Goal: Information Seeking & Learning: Check status

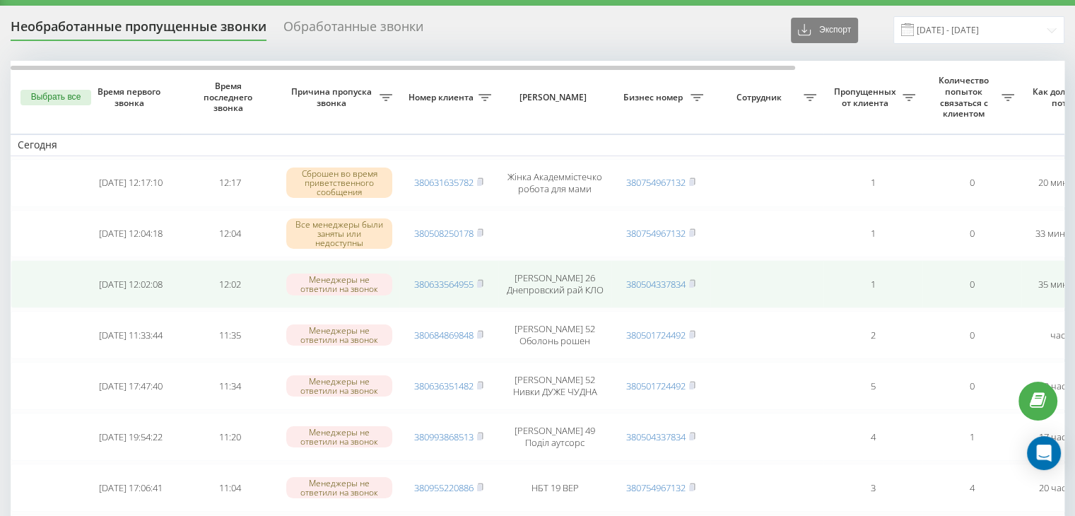
scroll to position [71, 0]
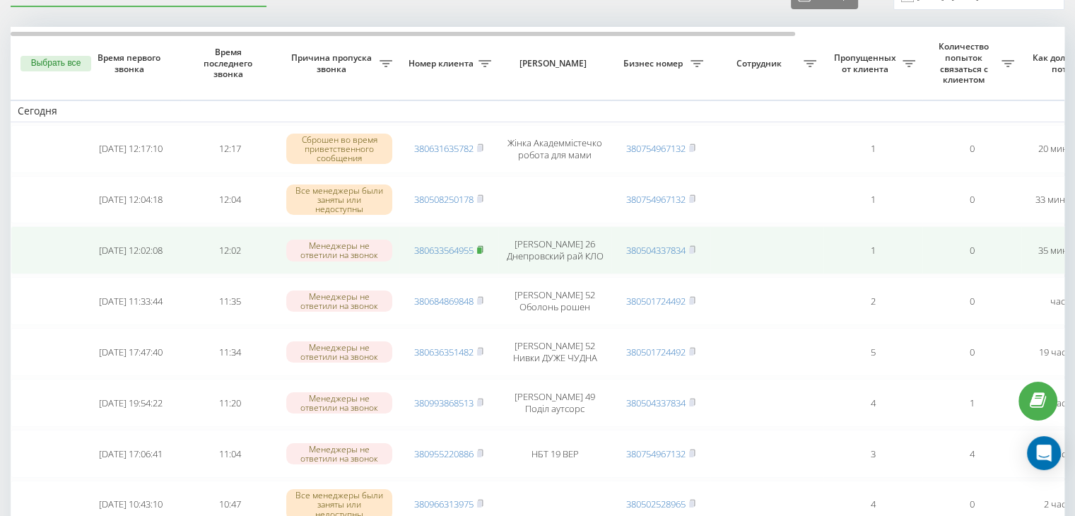
click at [481, 247] on rect at bounding box center [479, 250] width 4 height 6
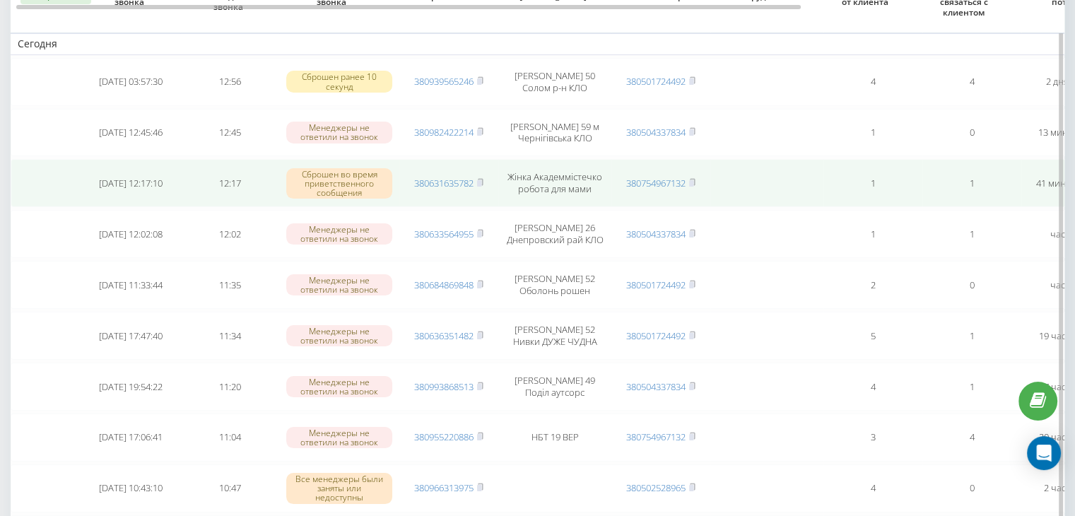
scroll to position [141, 0]
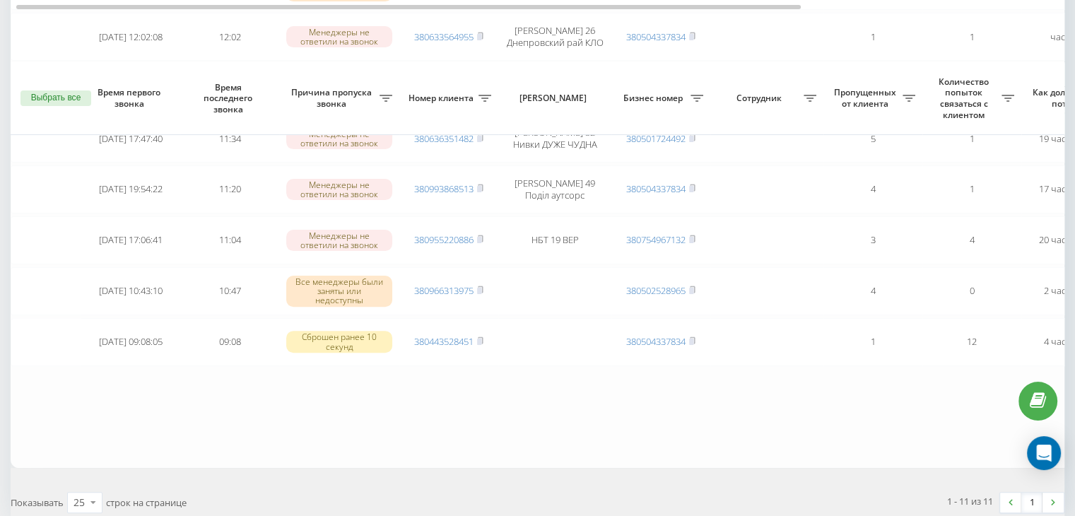
scroll to position [456, 0]
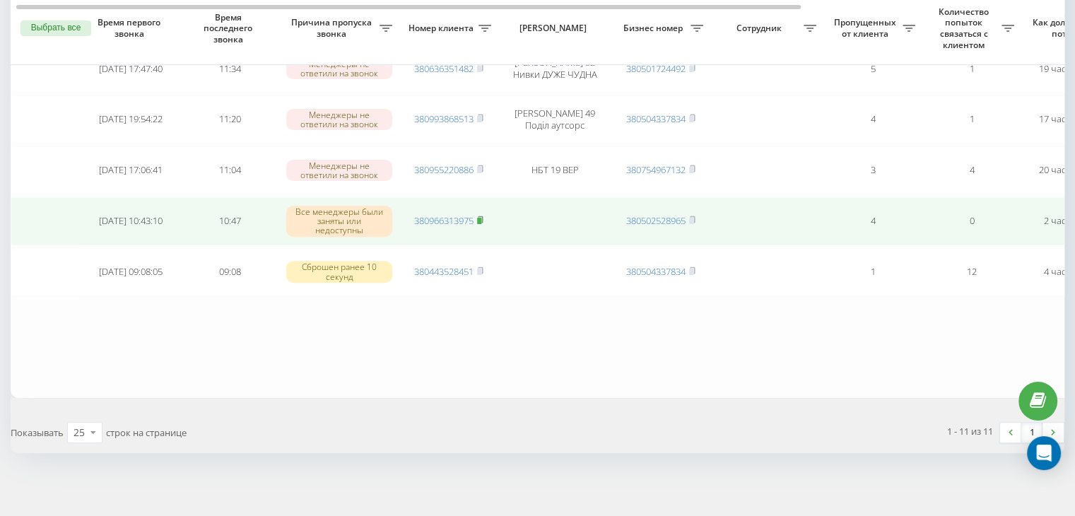
click at [481, 218] on rect at bounding box center [479, 221] width 4 height 6
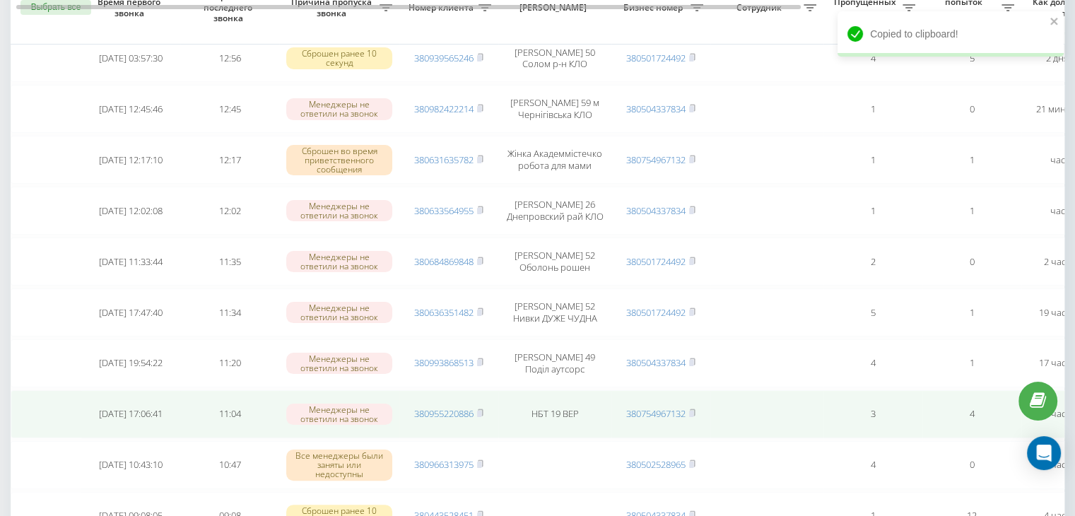
scroll to position [0, 0]
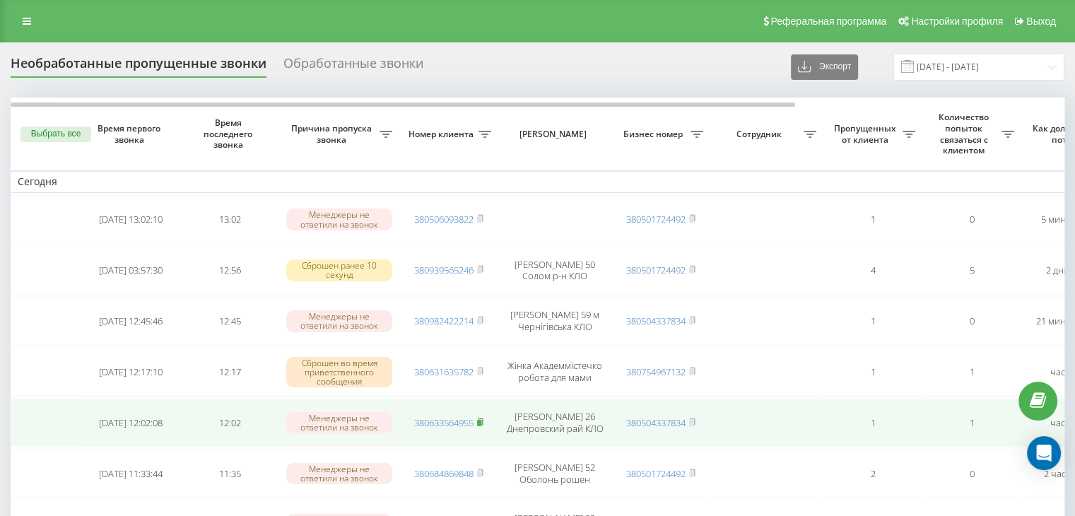
click at [479, 418] on icon at bounding box center [480, 422] width 6 height 8
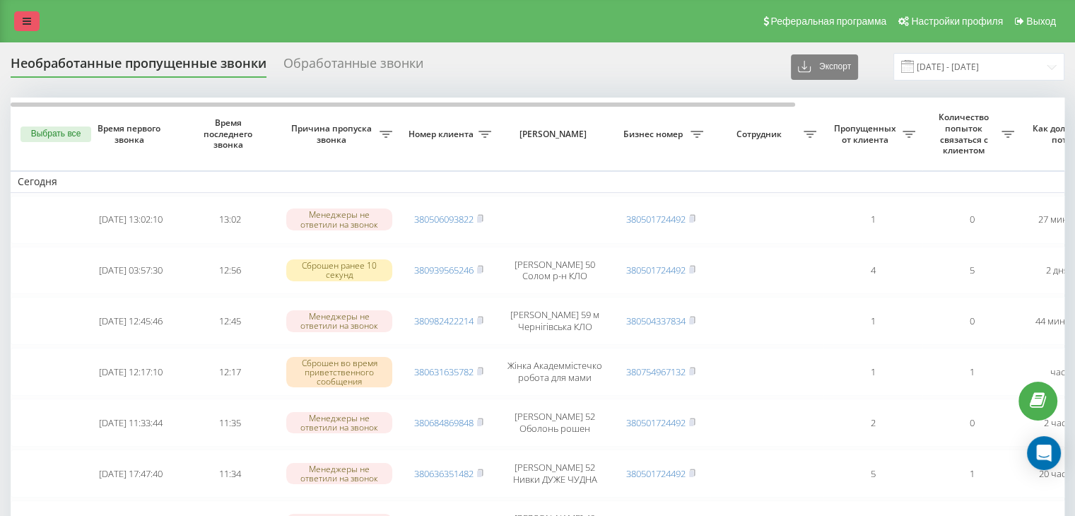
click at [30, 17] on icon at bounding box center [27, 21] width 8 height 10
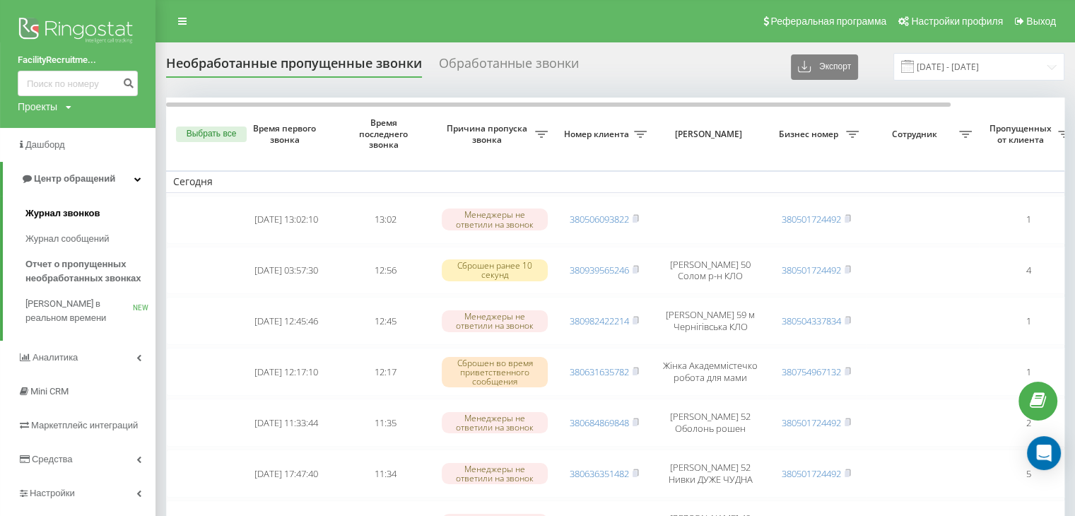
click at [79, 214] on span "Журнал звонков" at bounding box center [62, 213] width 74 height 14
click at [86, 214] on span "Журнал звонков" at bounding box center [62, 213] width 74 height 14
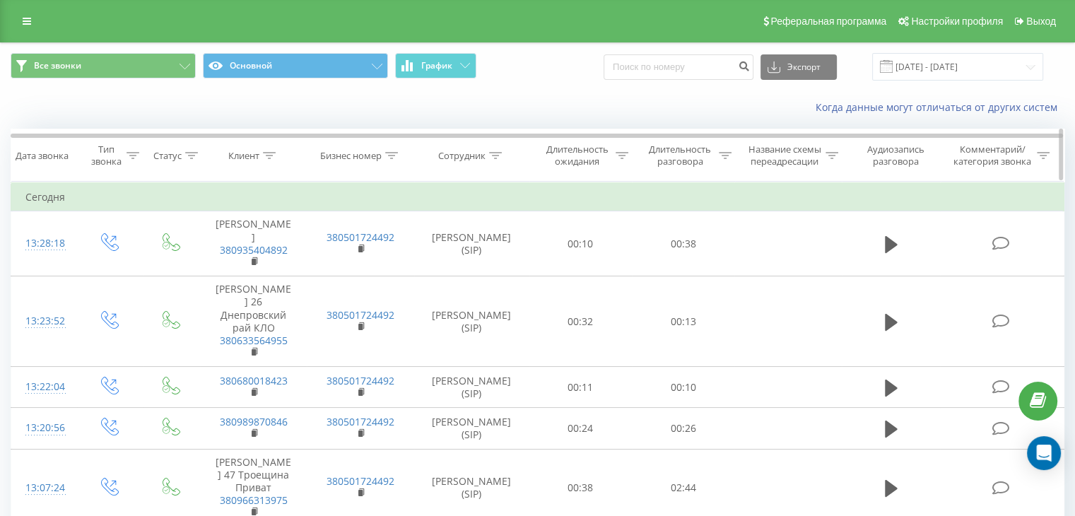
click at [139, 152] on icon at bounding box center [133, 155] width 13 height 7
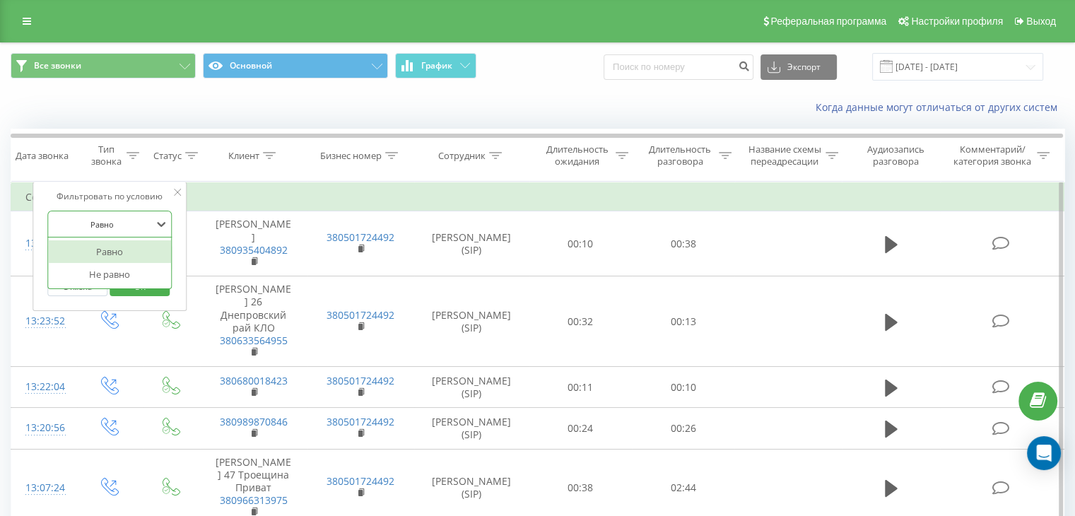
click at [151, 225] on div at bounding box center [102, 224] width 100 height 13
click at [204, 199] on td "Сегодня" at bounding box center [537, 197] width 1053 height 28
click at [178, 192] on icon at bounding box center [177, 192] width 7 height 7
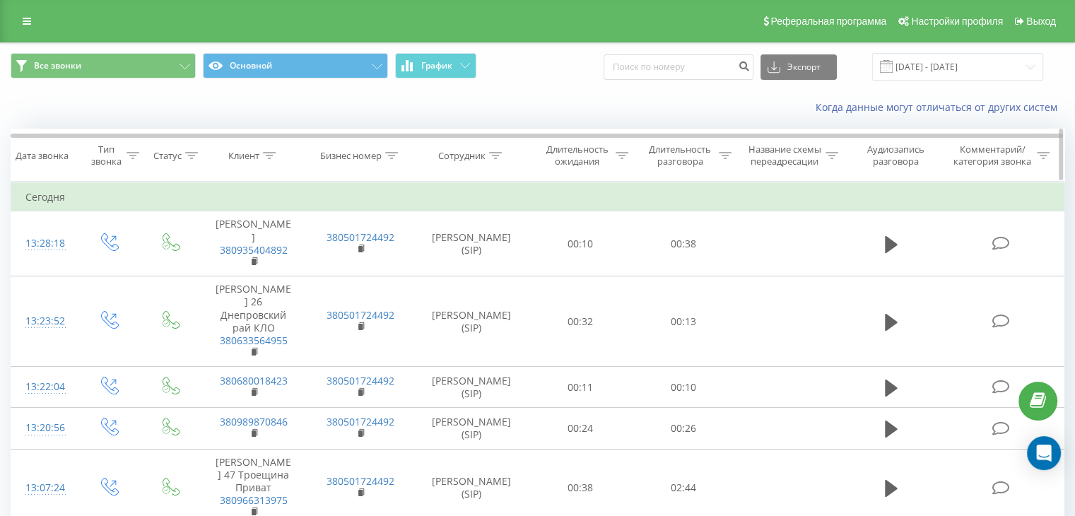
click at [394, 151] on div at bounding box center [391, 156] width 13 height 12
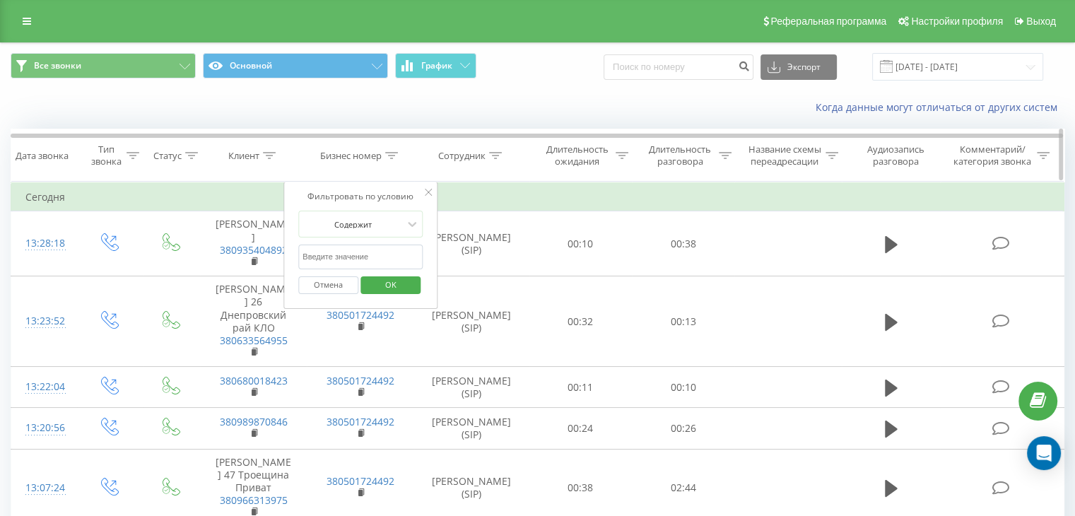
click at [269, 153] on icon at bounding box center [269, 155] width 13 height 7
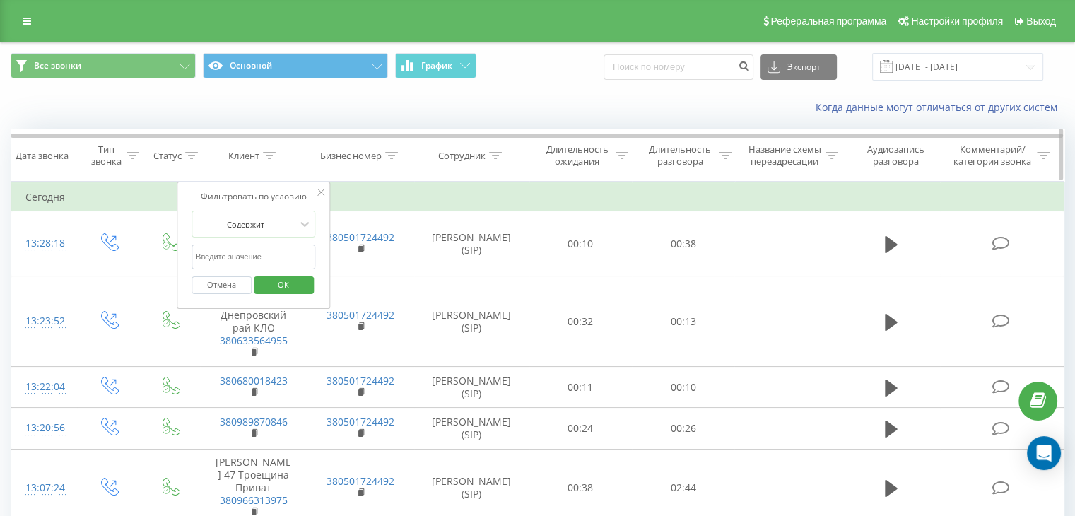
click at [124, 158] on div "Тип звонка" at bounding box center [113, 156] width 49 height 24
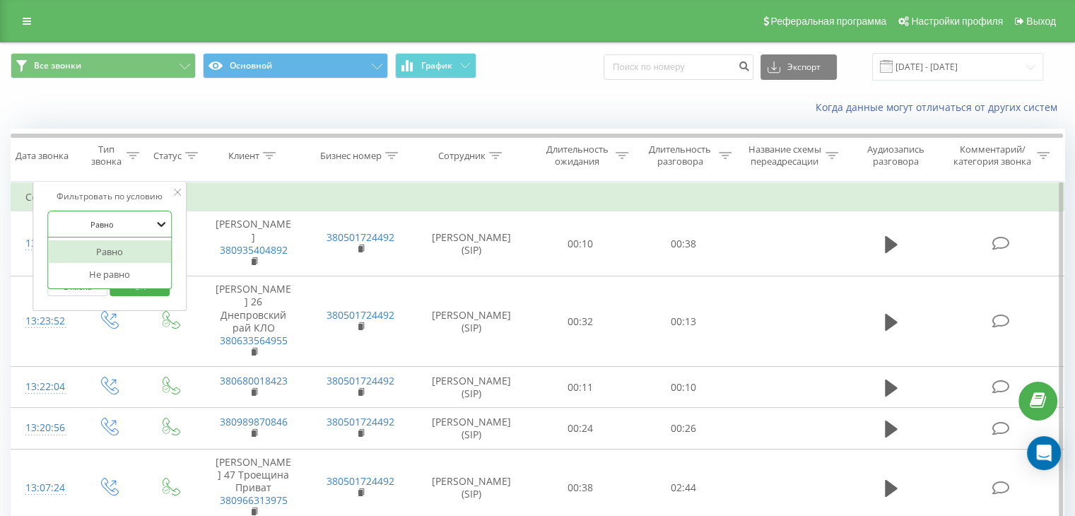
click at [154, 222] on icon at bounding box center [161, 224] width 14 height 14
click at [177, 218] on div "Фильтровать по условию 2 results available. Use Up and Down to choose options, …" at bounding box center [110, 246] width 154 height 129
click at [139, 258] on div "Введите значение" at bounding box center [102, 257] width 100 height 11
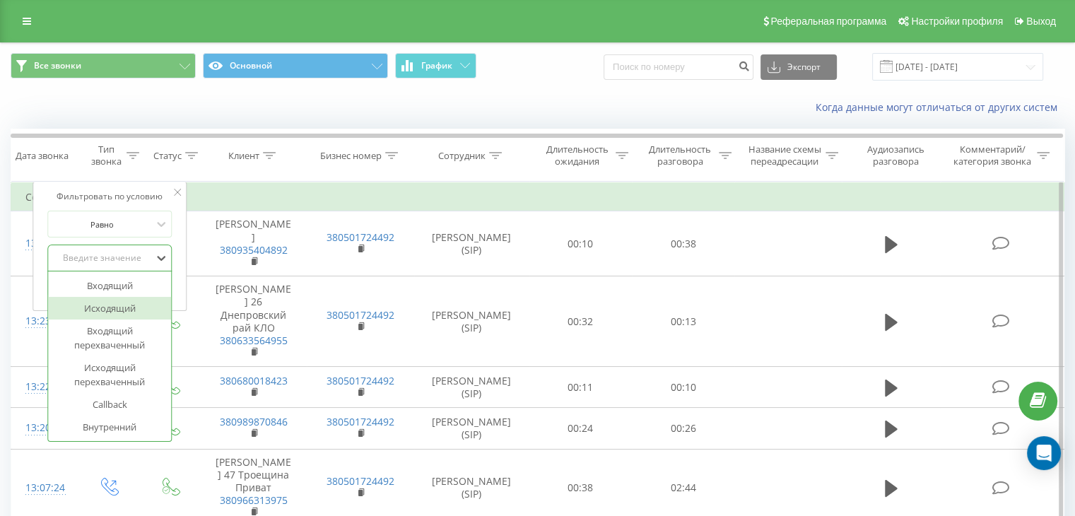
click at [125, 309] on div "Исходящий" at bounding box center [109, 308] width 123 height 23
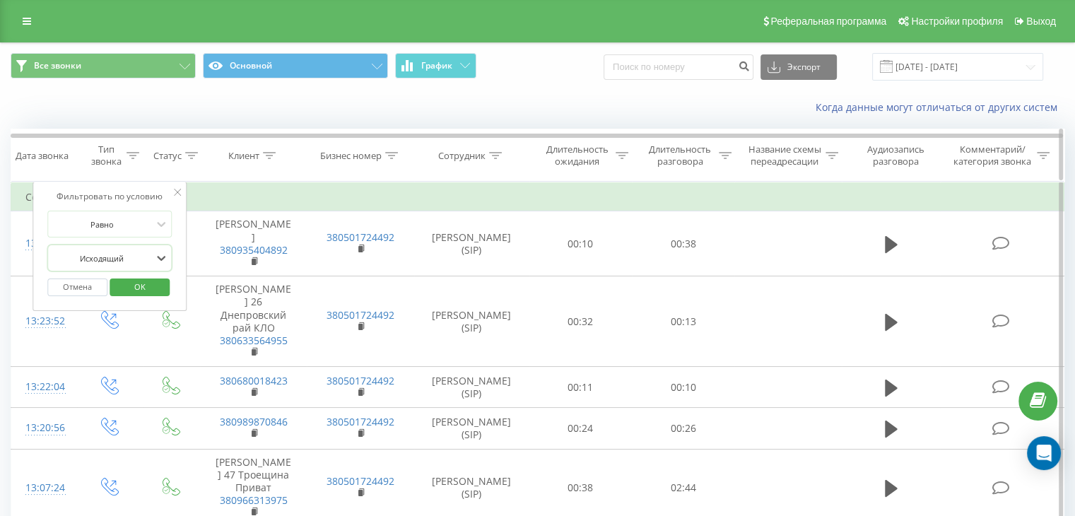
click at [469, 159] on div "Сотрудник" at bounding box center [461, 156] width 47 height 12
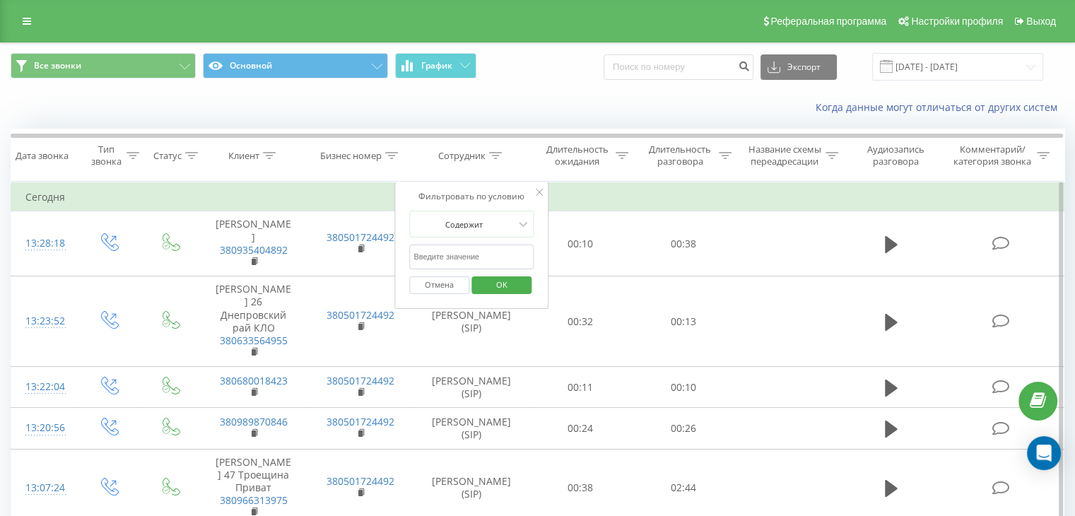
click at [486, 253] on input "text" at bounding box center [471, 257] width 124 height 25
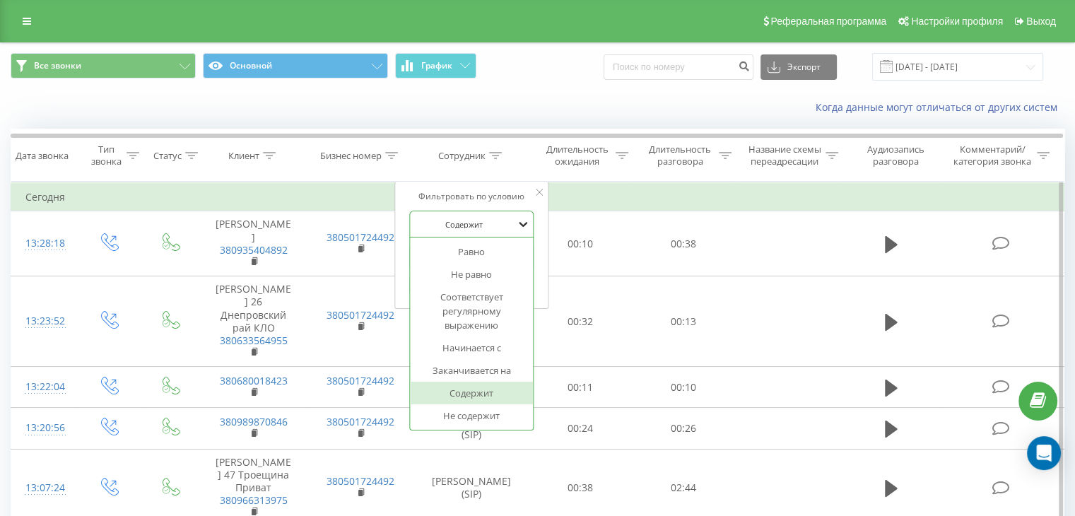
click at [516, 226] on icon at bounding box center [523, 224] width 14 height 14
click at [540, 253] on div "Фильтровать по условию 7 results available. Use Up and Down to choose options, …" at bounding box center [471, 245] width 154 height 127
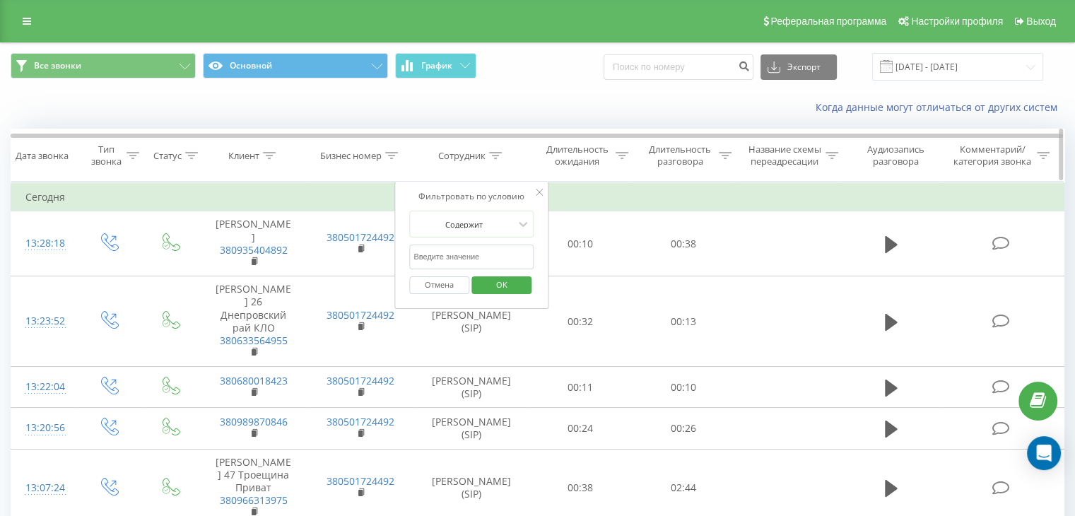
click at [462, 156] on div "Сотрудник" at bounding box center [461, 156] width 47 height 12
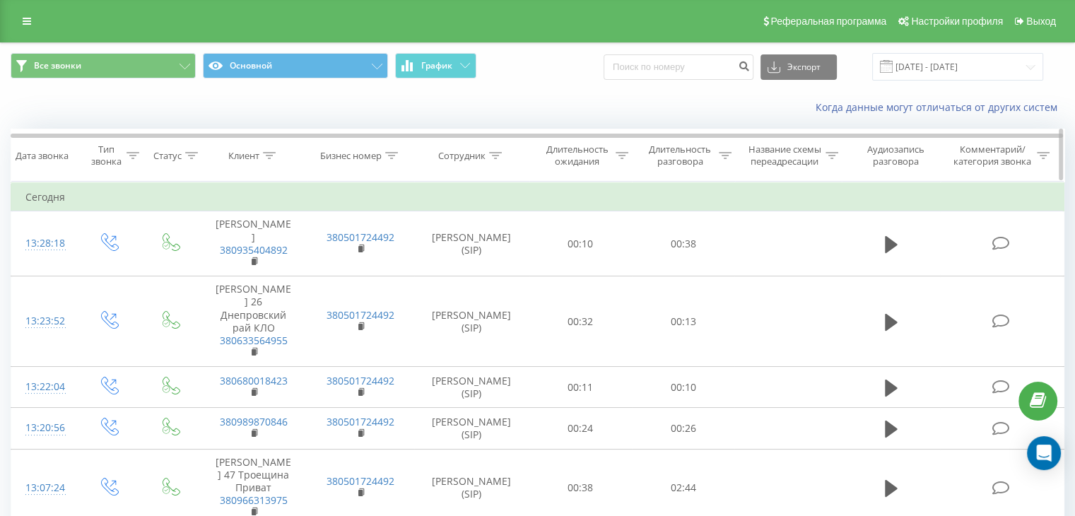
click at [484, 160] on div "Сотрудник" at bounding box center [461, 156] width 47 height 12
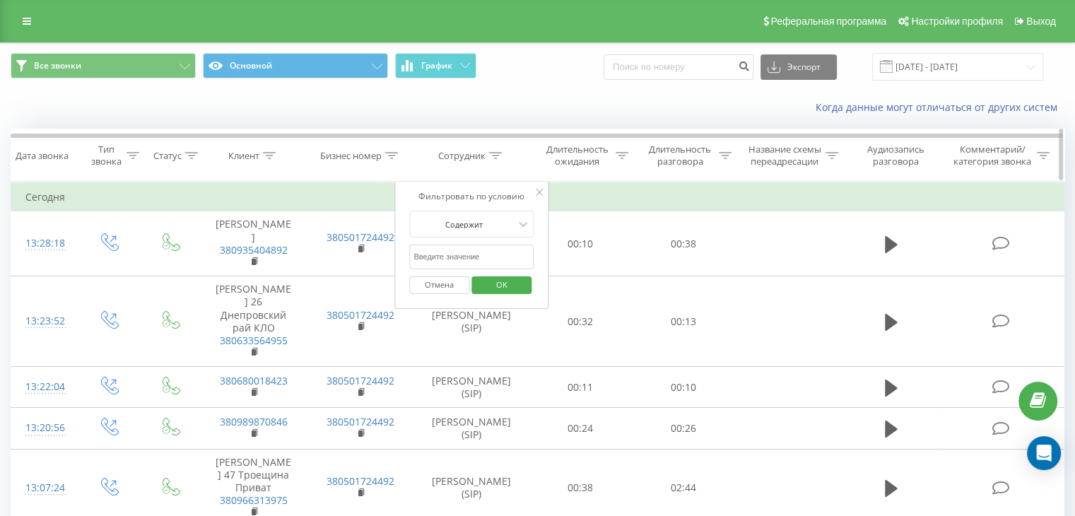
click at [412, 165] on th "Бизнес номер" at bounding box center [361, 155] width 107 height 52
click at [537, 190] on icon at bounding box center [539, 192] width 7 height 7
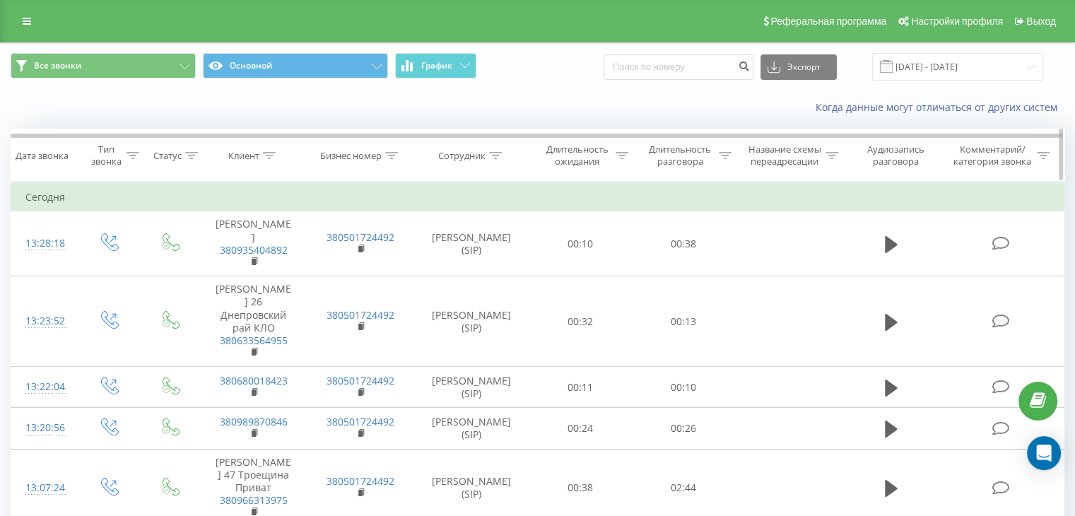
click at [492, 155] on icon at bounding box center [495, 155] width 13 height 7
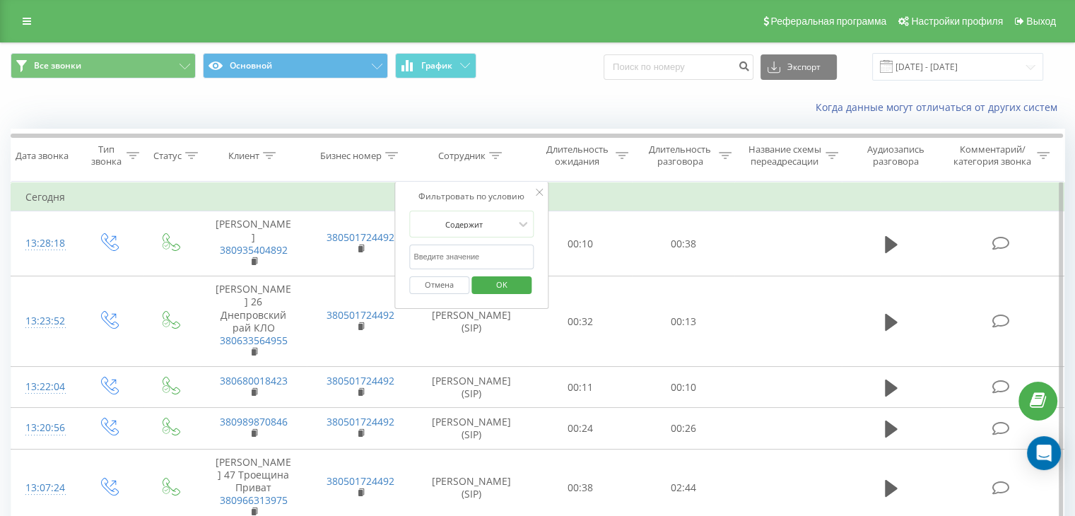
click at [512, 253] on input "text" at bounding box center [471, 257] width 124 height 25
type input "380501724492"
click at [508, 281] on span "OK" at bounding box center [502, 285] width 40 height 22
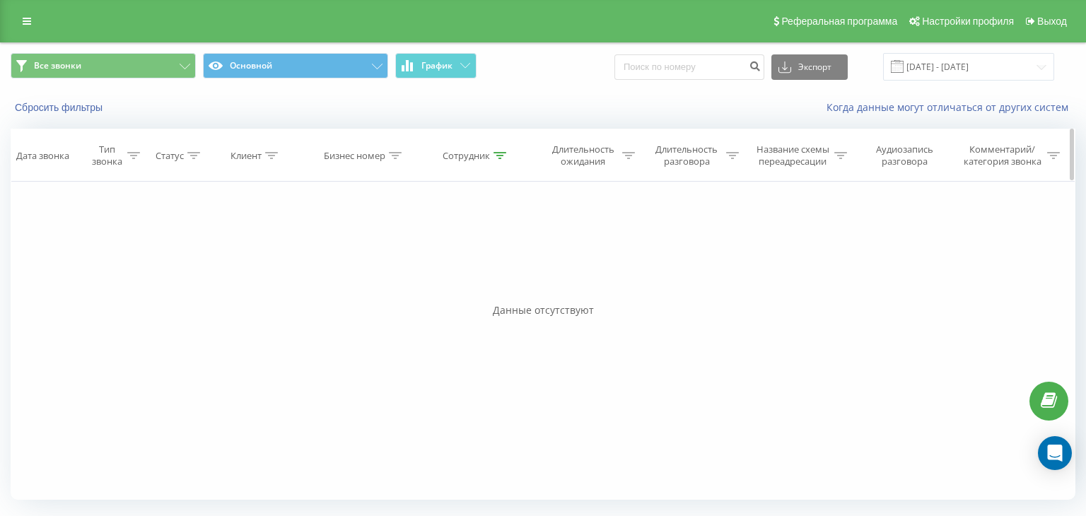
click at [185, 153] on div "Статус" at bounding box center [178, 156] width 45 height 12
click at [259, 160] on div "Клиент" at bounding box center [245, 156] width 31 height 12
click at [124, 162] on div "Тип звонка" at bounding box center [107, 156] width 34 height 24
click at [131, 285] on span "OK" at bounding box center [141, 287] width 40 height 22
click at [495, 156] on icon at bounding box center [499, 155] width 13 height 7
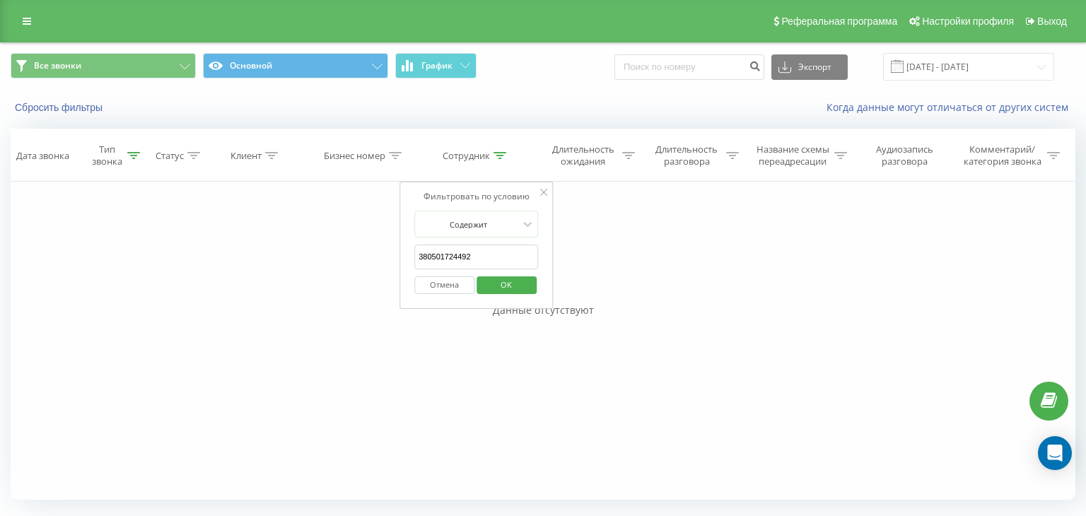
click at [489, 257] on input "380501724492" at bounding box center [476, 257] width 124 height 25
click at [523, 233] on div at bounding box center [528, 224] width 16 height 21
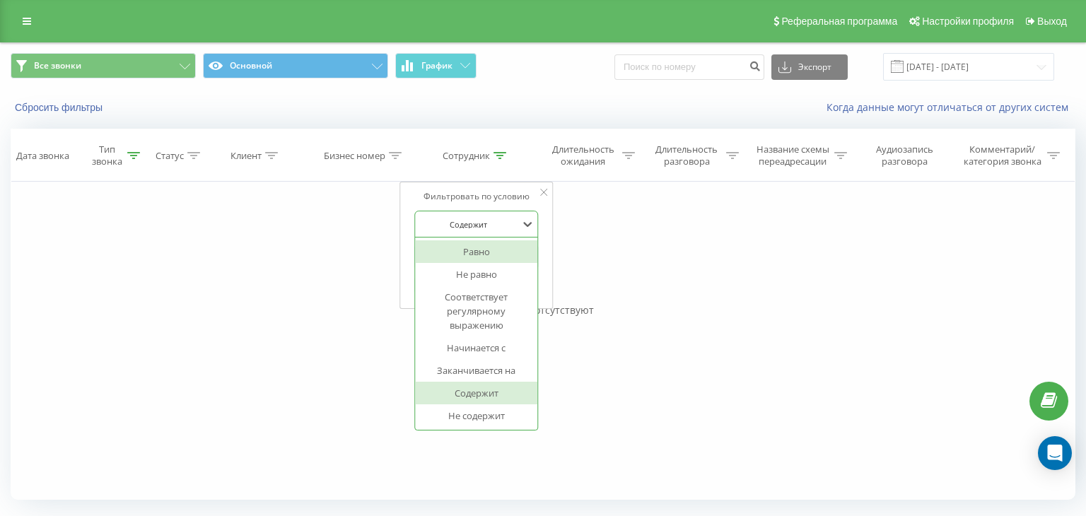
click at [514, 250] on div "Равно" at bounding box center [476, 251] width 123 height 23
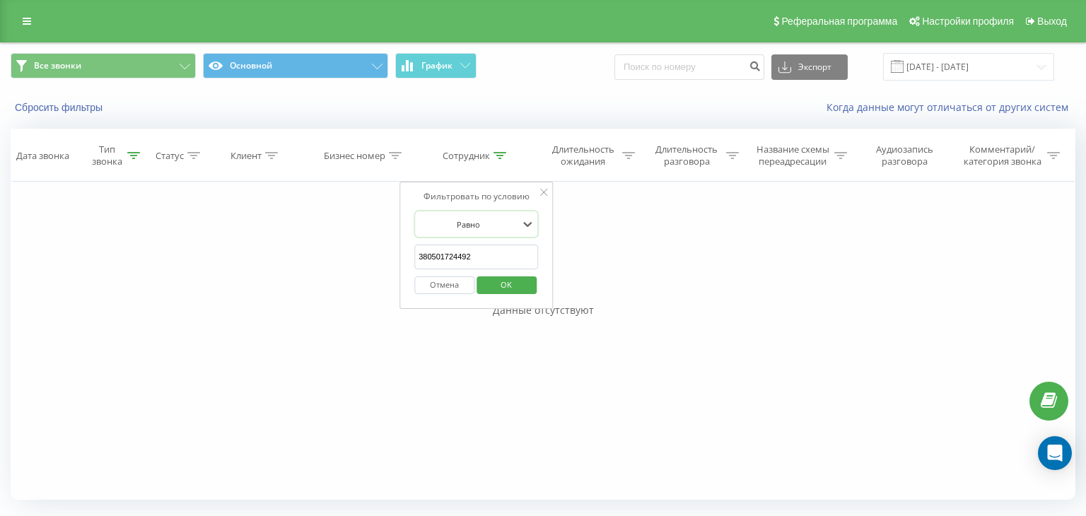
click at [484, 255] on input "380501724492" at bounding box center [476, 257] width 124 height 25
drag, startPoint x: 484, startPoint y: 256, endPoint x: 353, endPoint y: 259, distance: 130.8
click at [353, 259] on div "Фильтровать по условию Равно Исходящий Отмена OK Фильтровать по условию Равно В…" at bounding box center [543, 341] width 1065 height 318
click at [506, 286] on span "OK" at bounding box center [506, 285] width 40 height 22
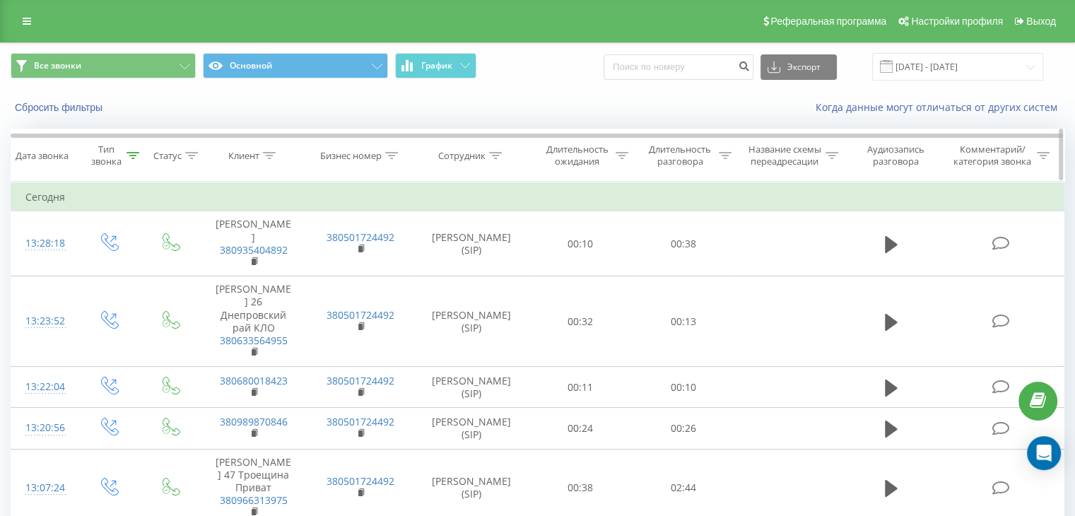
click at [498, 152] on icon at bounding box center [495, 155] width 13 height 7
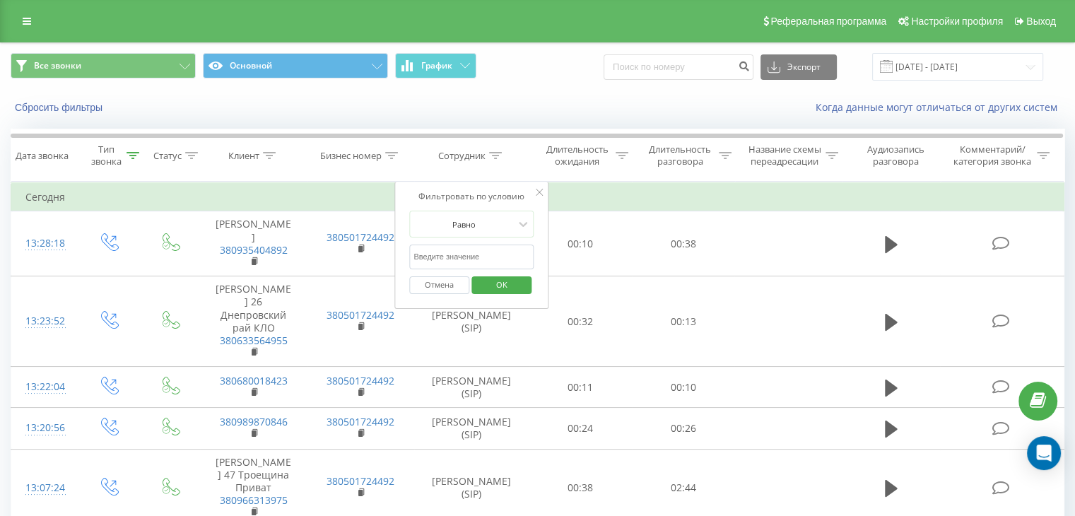
click at [514, 252] on input "text" at bounding box center [471, 257] width 124 height 25
type input "Касьяненко"
click at [496, 284] on span "OK" at bounding box center [502, 285] width 40 height 22
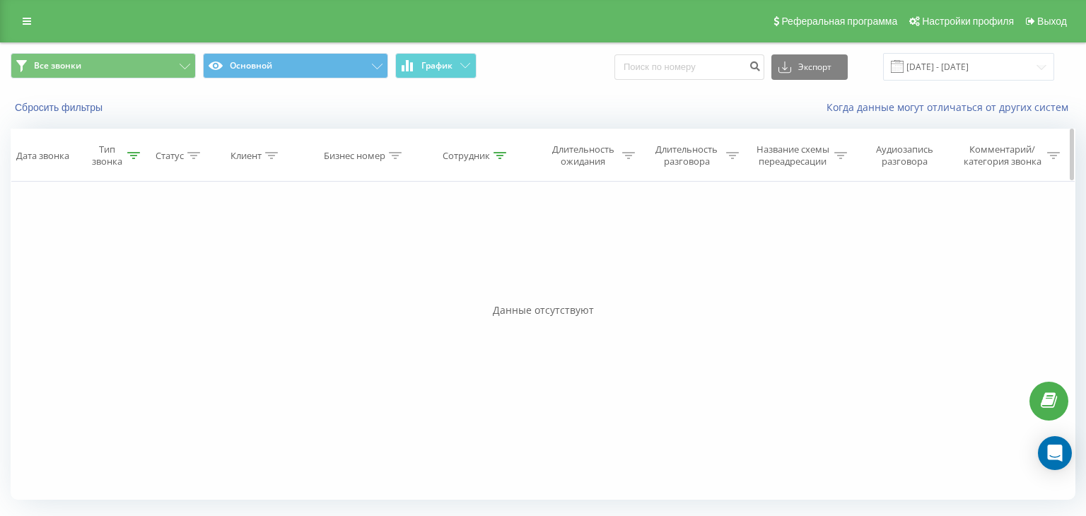
click at [489, 155] on div "Сотрудник" at bounding box center [466, 156] width 47 height 12
click at [522, 258] on input "Касьяненко" at bounding box center [476, 257] width 124 height 25
drag, startPoint x: 469, startPoint y: 257, endPoint x: 390, endPoint y: 264, distance: 80.2
click at [404, 260] on div "Фильтровать по условию Равно Касьяненко Отмена OK" at bounding box center [476, 245] width 154 height 127
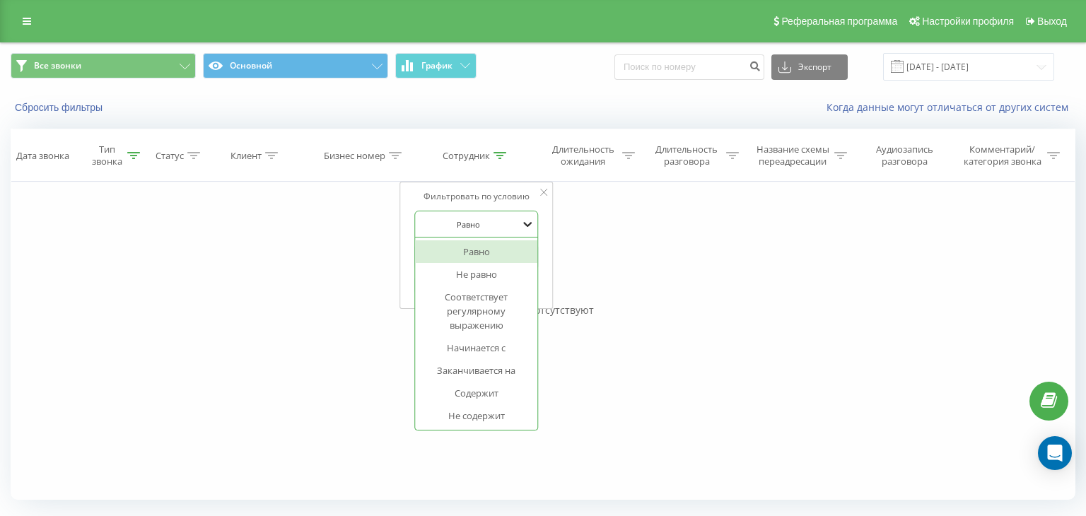
click at [526, 223] on icon at bounding box center [528, 224] width 8 height 5
click at [637, 394] on div "Фильтровать по условию Равно Исходящий Отмена OK Фильтровать по условию Равно В…" at bounding box center [543, 341] width 1065 height 318
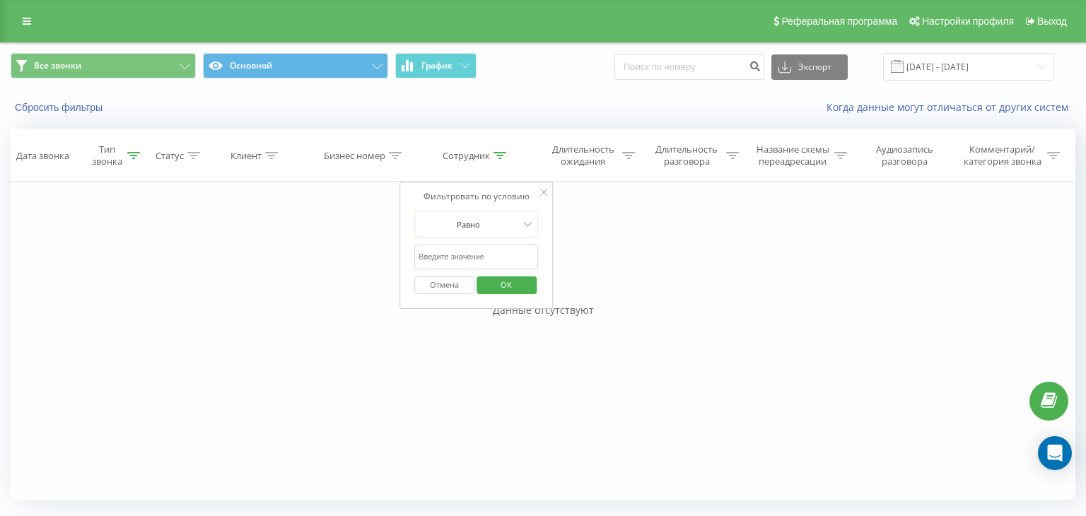
click at [534, 259] on input "text" at bounding box center [476, 257] width 124 height 25
type input "38050433734"
click at [520, 281] on span "OK" at bounding box center [506, 285] width 40 height 22
click at [493, 151] on div "Сотрудник" at bounding box center [475, 156] width 64 height 12
click at [486, 257] on input "38050433734" at bounding box center [476, 257] width 124 height 25
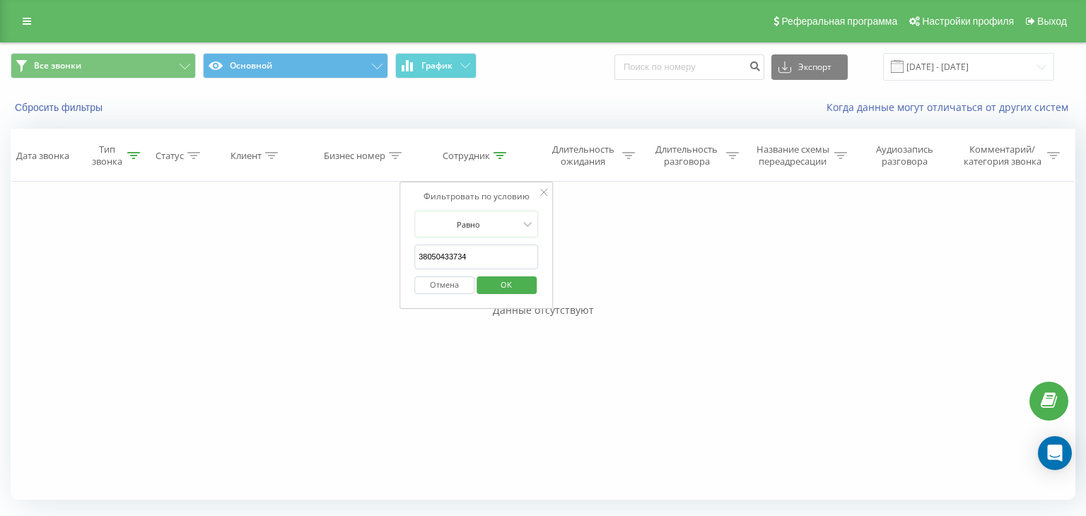
drag, startPoint x: 486, startPoint y: 257, endPoint x: 349, endPoint y: 253, distance: 137.9
click at [351, 252] on div "Фильтровать по условию Равно Исходящий Отмена OK Фильтровать по условию Равно В…" at bounding box center [543, 341] width 1065 height 318
click at [513, 286] on span "OK" at bounding box center [506, 285] width 40 height 22
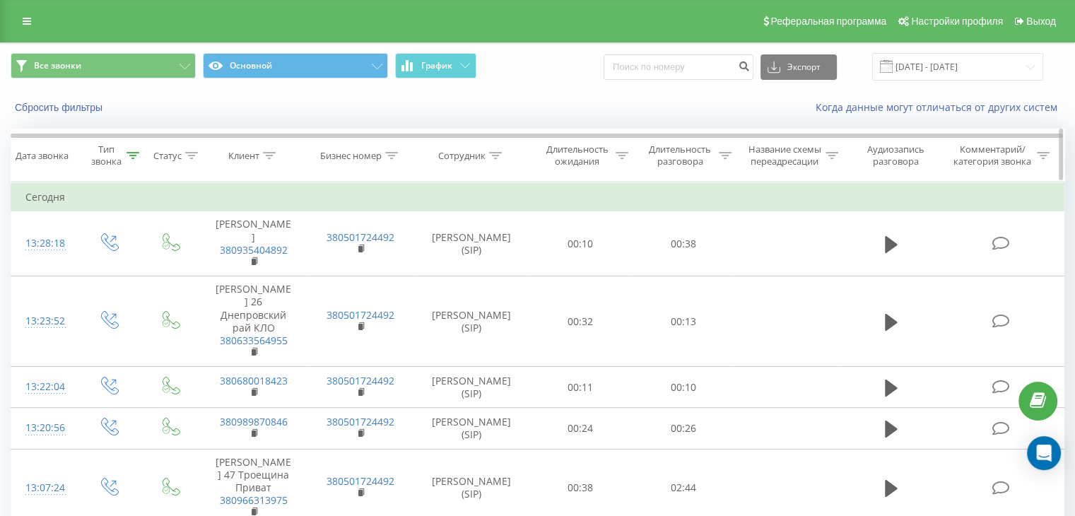
click at [392, 157] on icon at bounding box center [391, 155] width 13 height 7
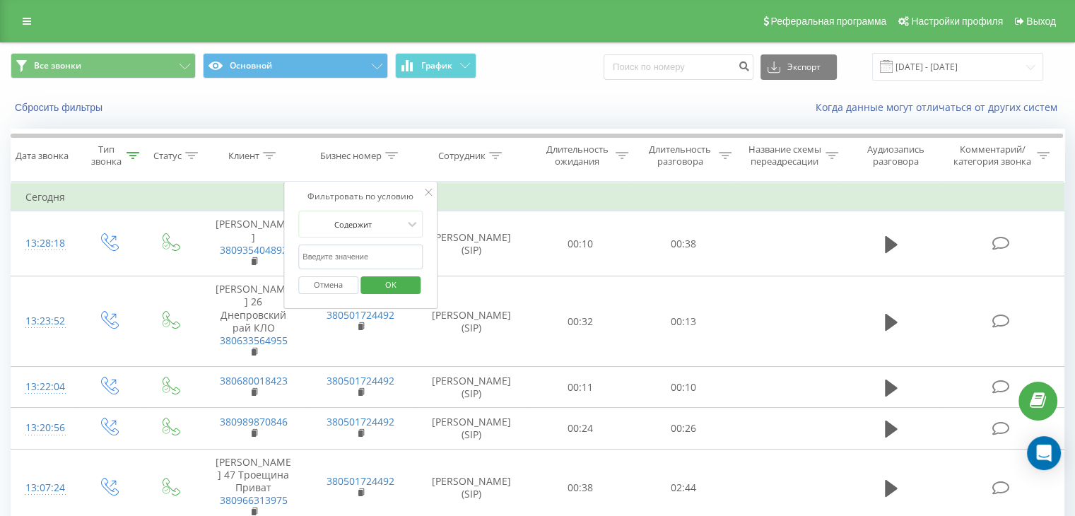
click at [397, 251] on input "text" at bounding box center [360, 257] width 124 height 25
type input "380501724492"
click at [397, 280] on span "OK" at bounding box center [391, 285] width 40 height 22
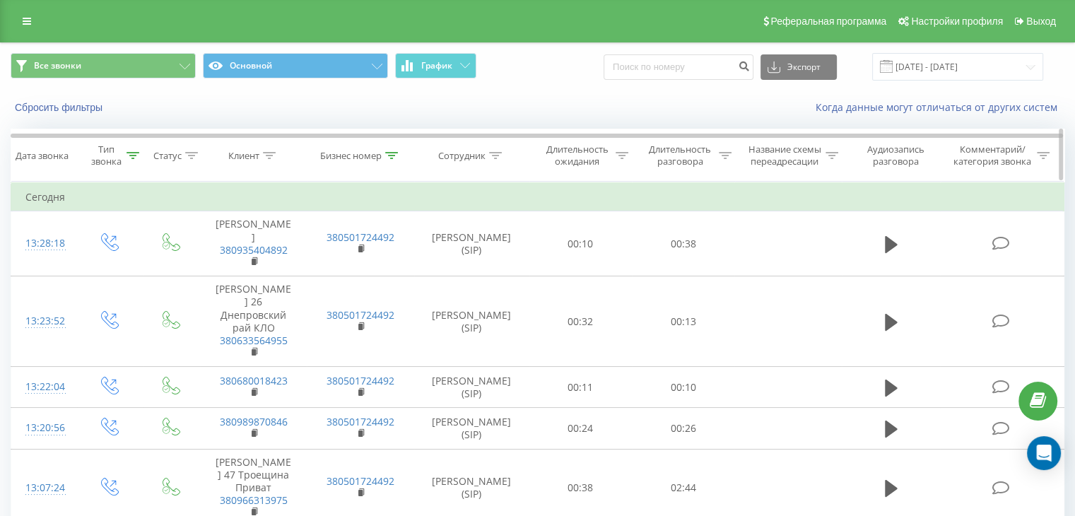
click at [478, 151] on div "Сотрудник" at bounding box center [461, 156] width 47 height 12
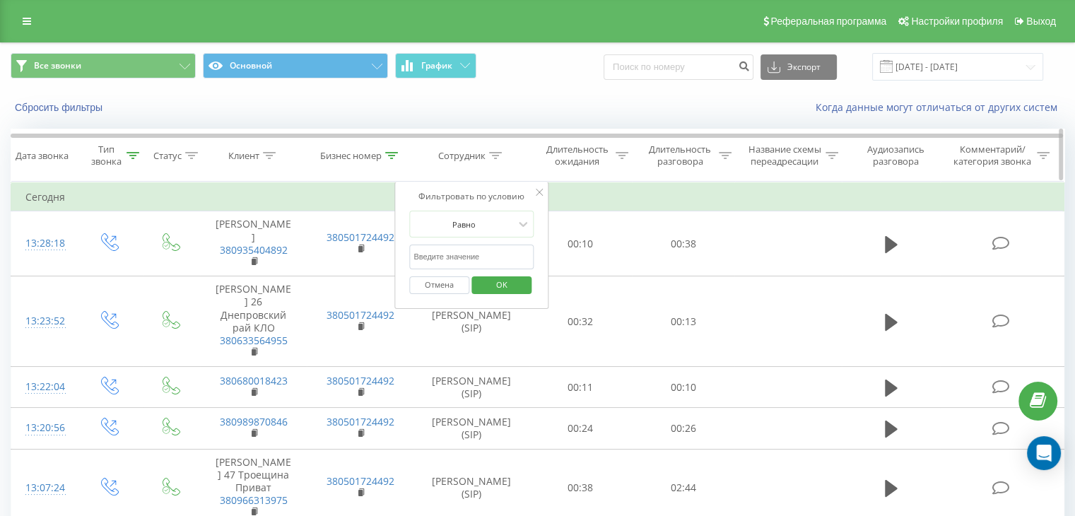
click at [274, 150] on div at bounding box center [269, 156] width 13 height 12
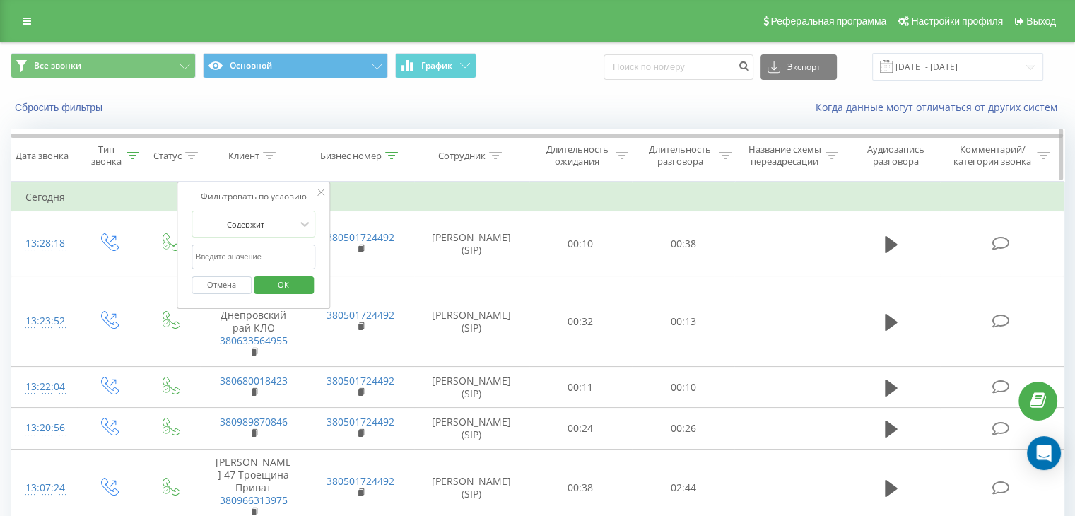
click at [336, 152] on div "Бизнес номер" at bounding box center [351, 156] width 62 height 12
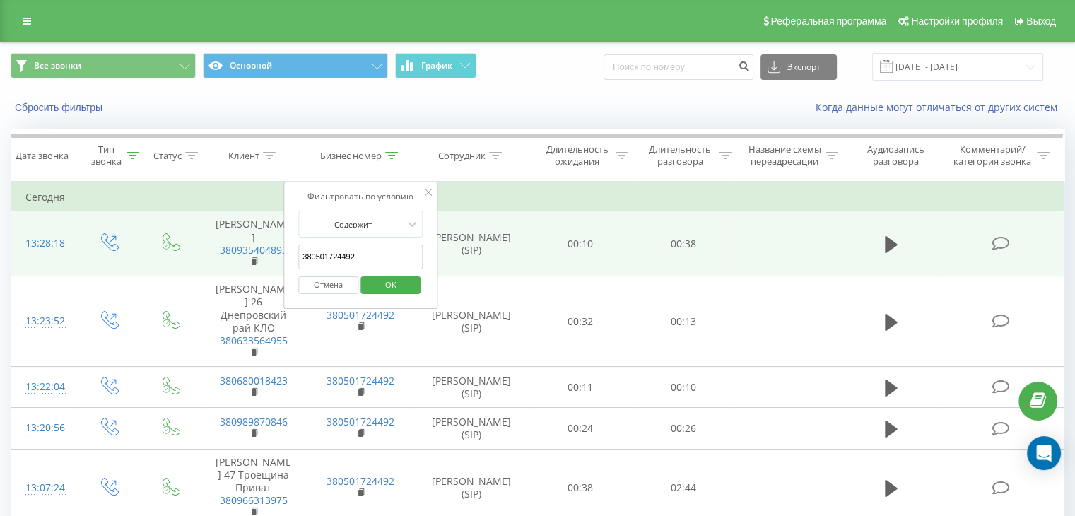
drag, startPoint x: 359, startPoint y: 253, endPoint x: 177, endPoint y: 224, distance: 184.0
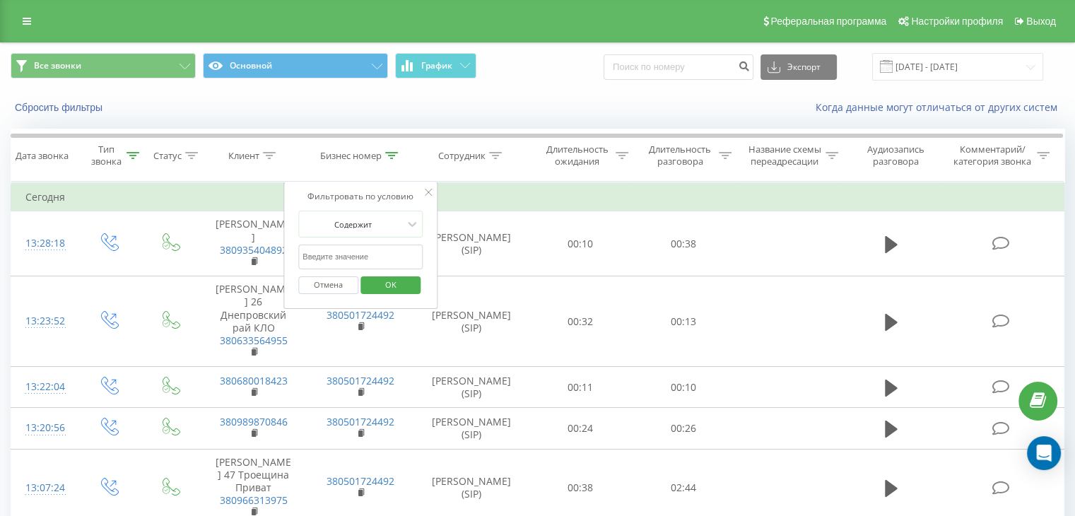
click at [364, 283] on button "OK" at bounding box center [391, 285] width 60 height 18
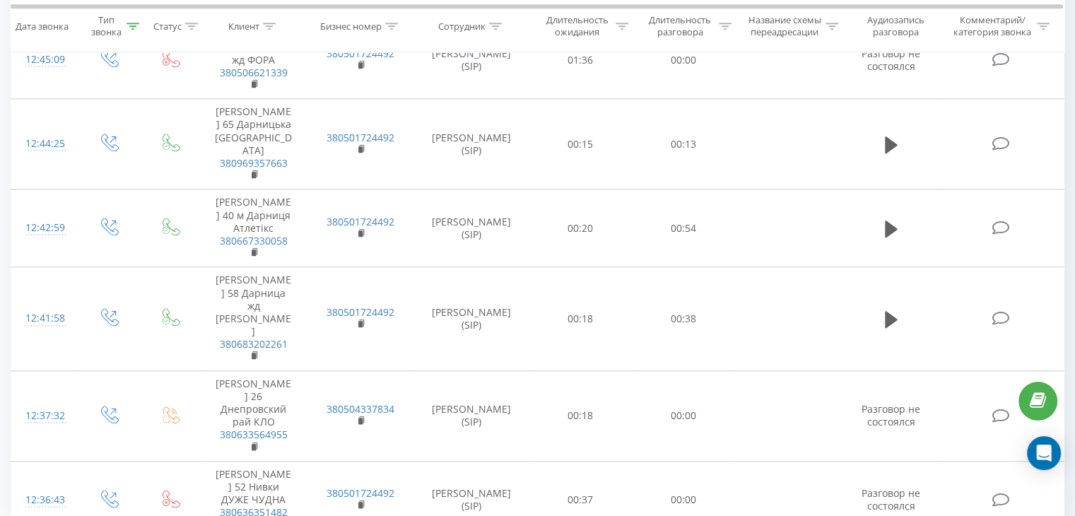
scroll to position [1598, 0]
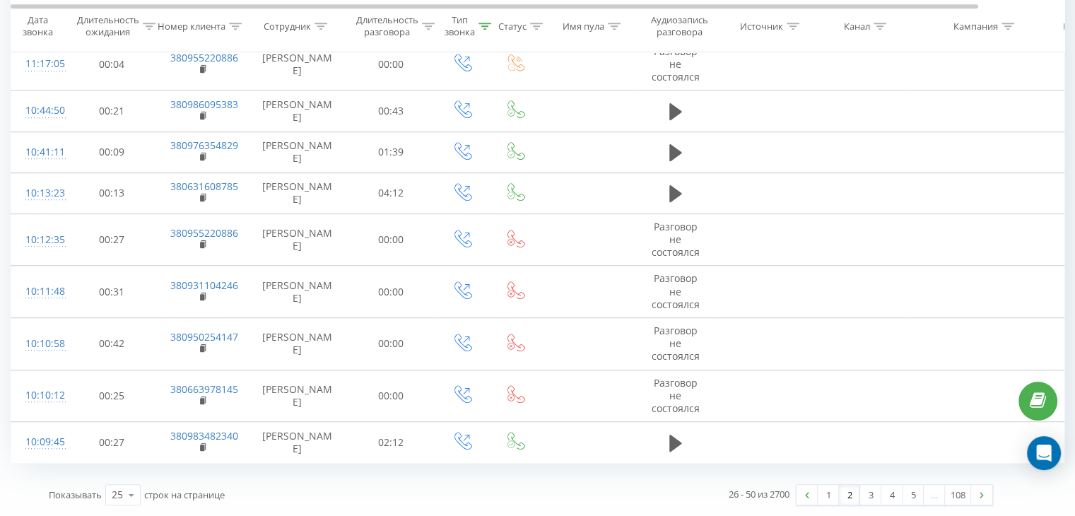
scroll to position [1045, 0]
click at [868, 493] on link "3" at bounding box center [870, 495] width 21 height 20
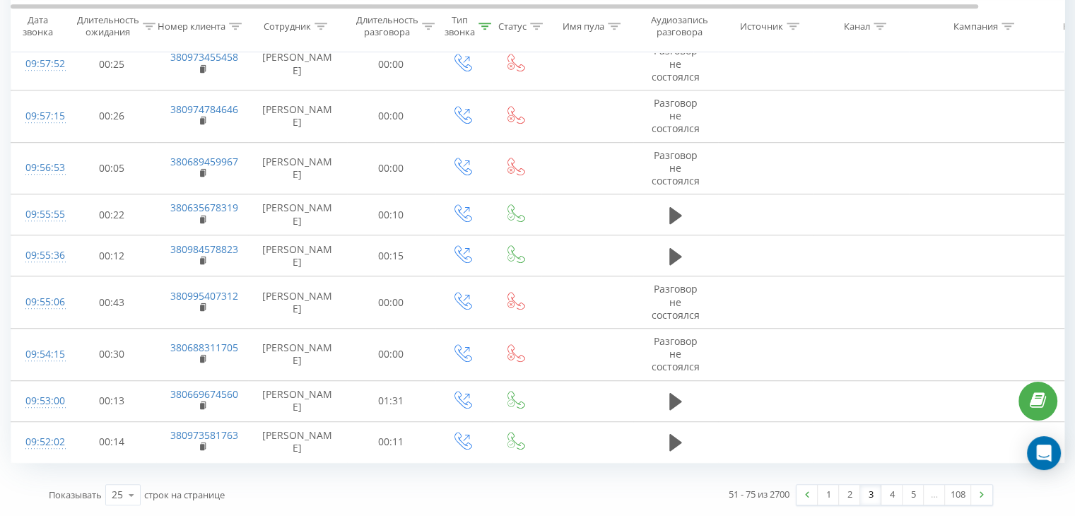
scroll to position [1045, 0]
click at [825, 493] on link "1" at bounding box center [828, 495] width 21 height 20
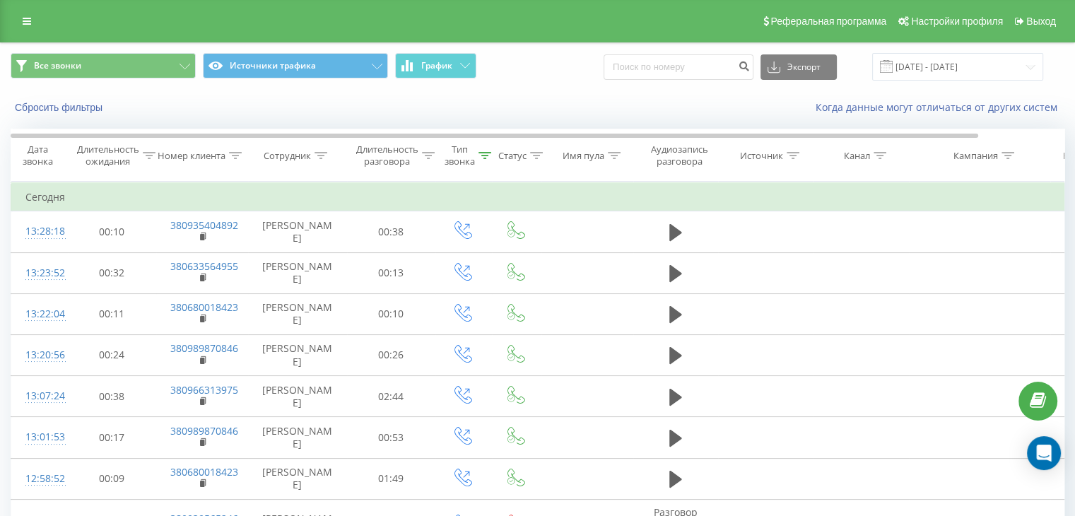
click at [13, 23] on div "Реферальная программа Настройки профиля Выход" at bounding box center [537, 21] width 1075 height 42
click at [22, 18] on link at bounding box center [26, 21] width 25 height 20
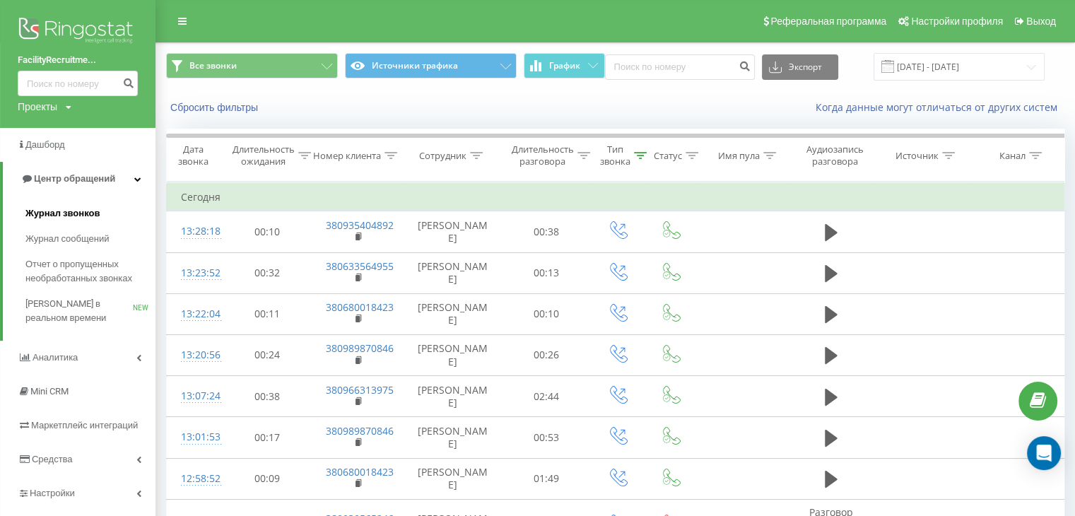
click at [76, 208] on span "Журнал звонков" at bounding box center [62, 213] width 74 height 14
click at [81, 185] on span "Центр обращений" at bounding box center [68, 179] width 95 height 14
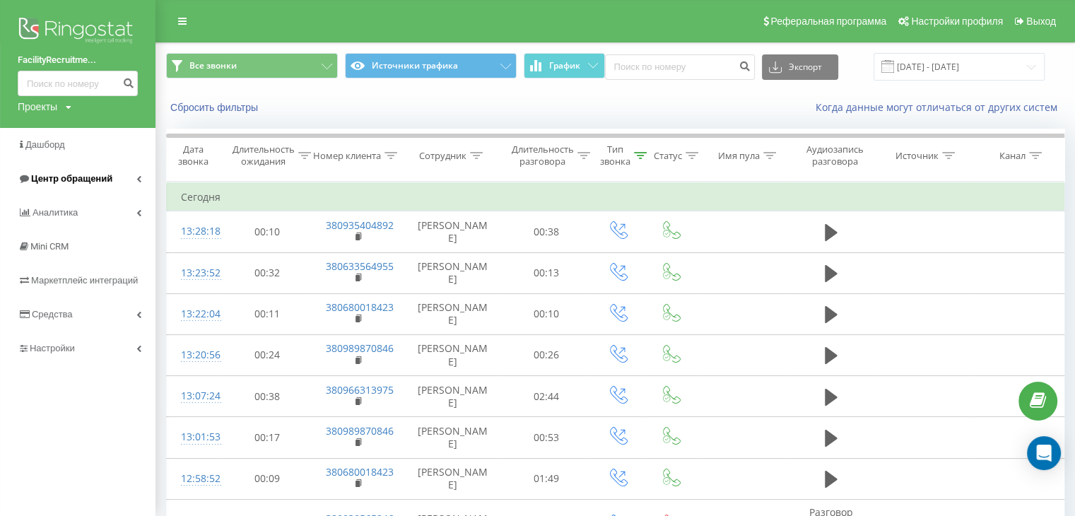
click at [116, 179] on link "Центр обращений" at bounding box center [78, 179] width 156 height 34
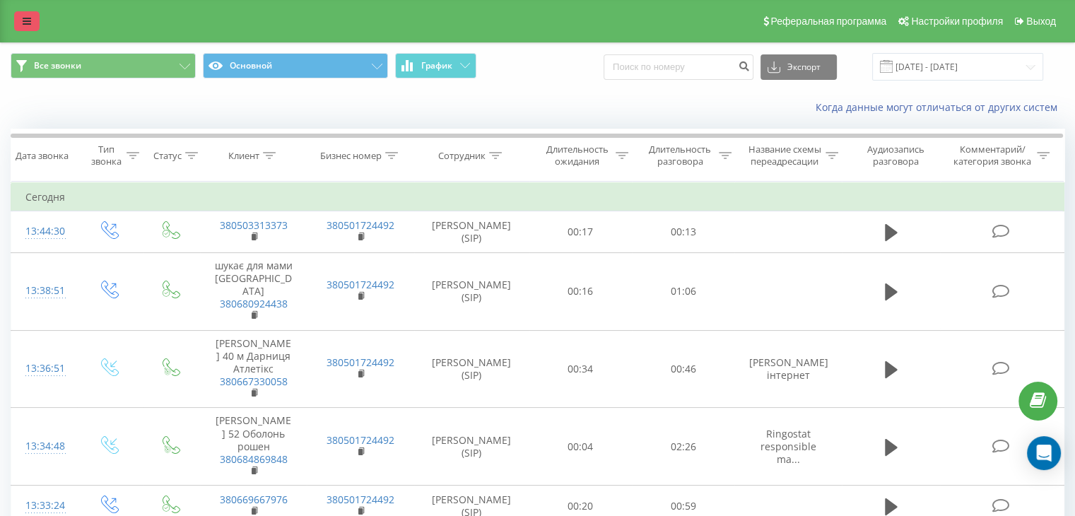
click at [33, 19] on link at bounding box center [26, 21] width 25 height 20
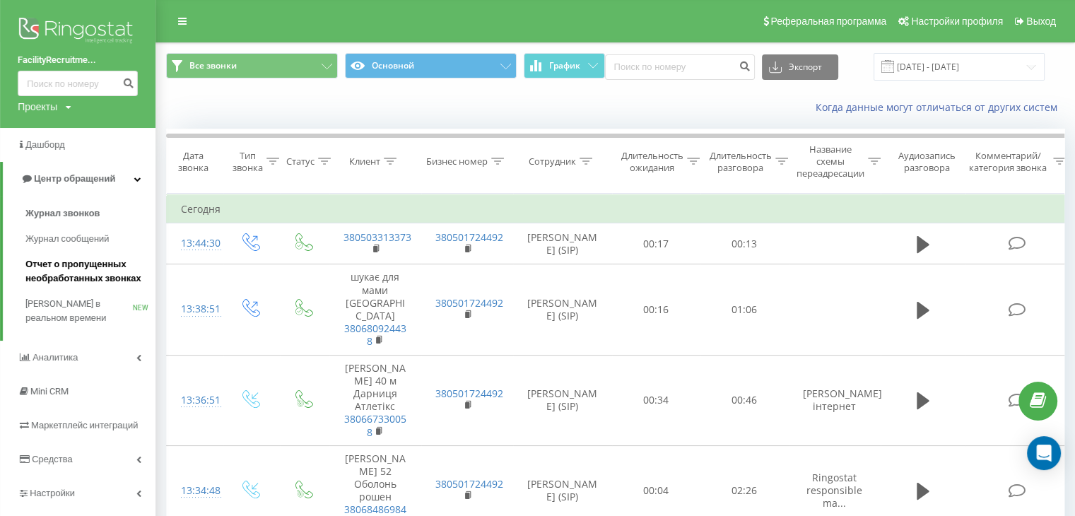
click at [85, 260] on span "Отчет о пропущенных необработанных звонках" at bounding box center [86, 271] width 123 height 28
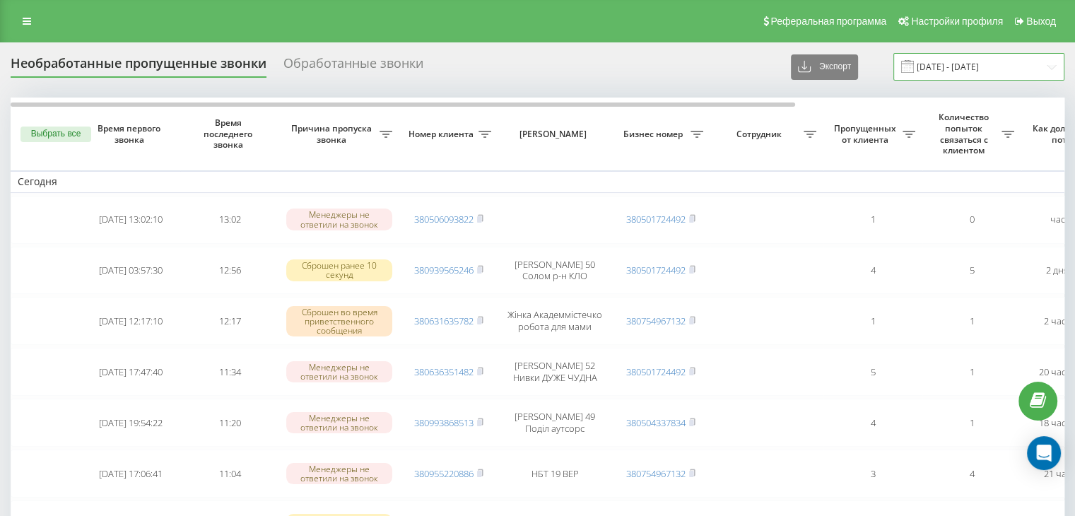
click at [958, 64] on input "[DATE] - [DATE]" at bounding box center [979, 67] width 171 height 28
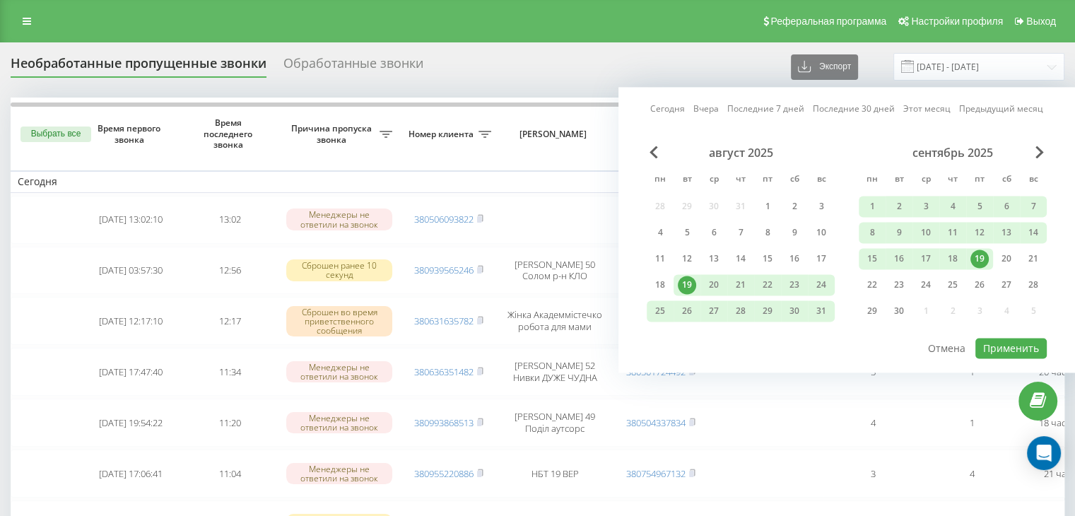
click at [977, 257] on div "19" at bounding box center [980, 259] width 18 height 18
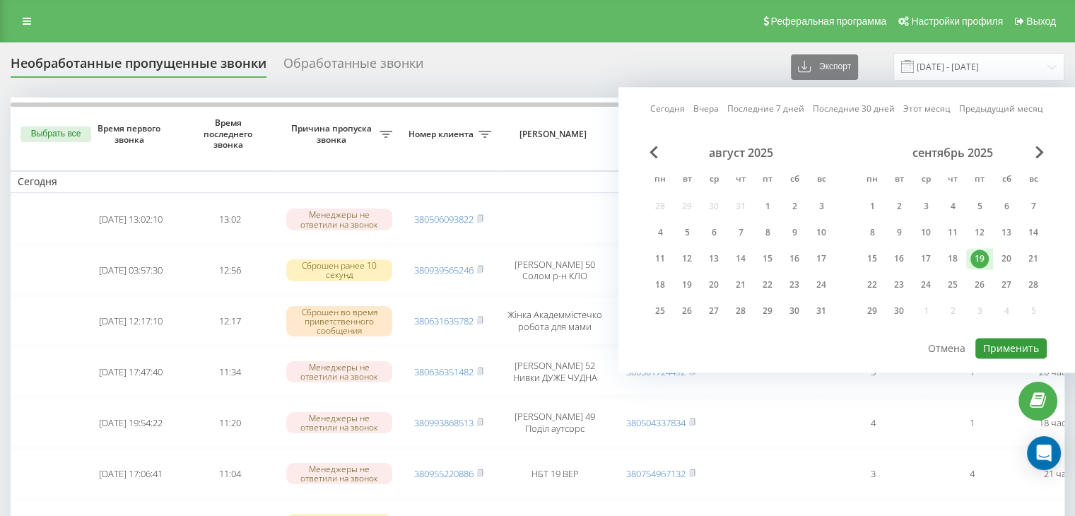
click at [1005, 346] on button "Применить" at bounding box center [1011, 348] width 71 height 21
type input "[DATE] - [DATE]"
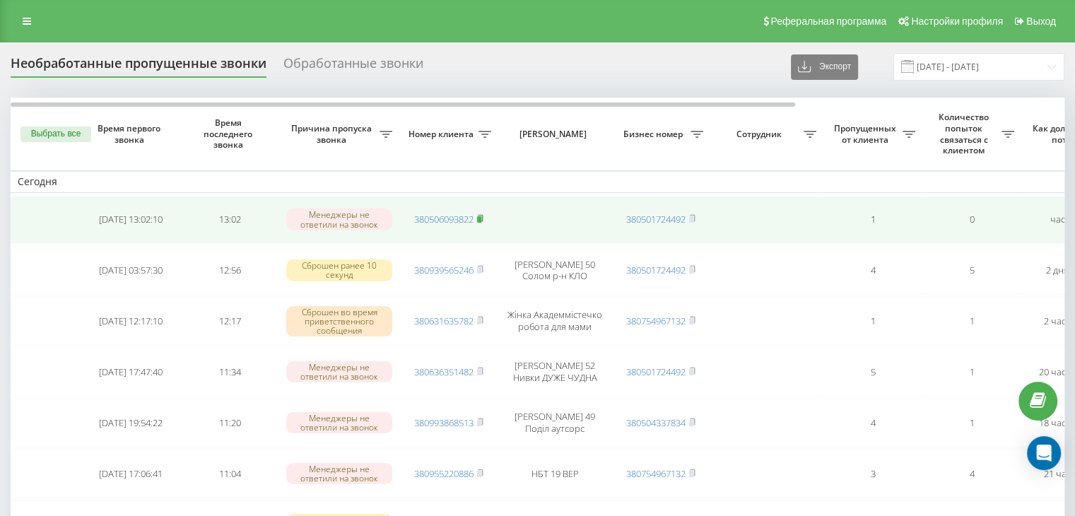
click at [481, 219] on rect at bounding box center [479, 219] width 4 height 6
